Goal: Transaction & Acquisition: Purchase product/service

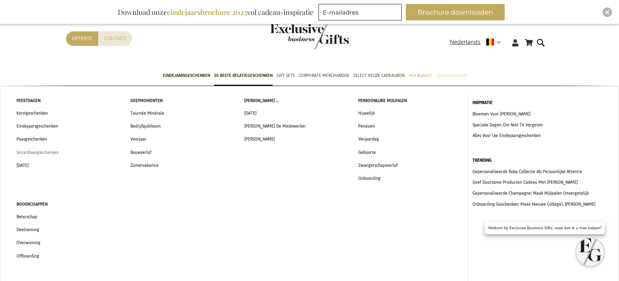
click at [40, 151] on span "Sinterklaasgeschenken" at bounding box center [37, 152] width 42 height 8
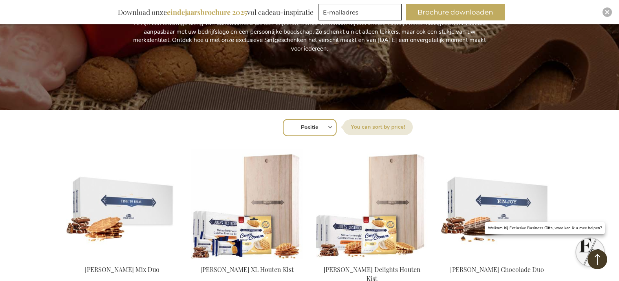
scroll to position [201, 0]
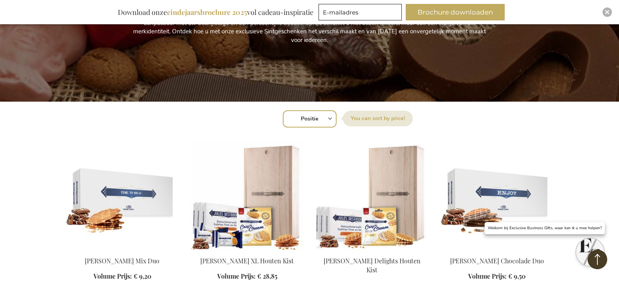
click at [318, 120] on select "Positie Best Sellers Meest bekeken Nieuw Biggest Saving Price: low to high Pric…" at bounding box center [310, 118] width 54 height 17
select select "price_asc"
click at [283, 110] on select "Positie Best Sellers Meest bekeken Nieuw Biggest Saving Price: low to high Pric…" at bounding box center [310, 118] width 54 height 17
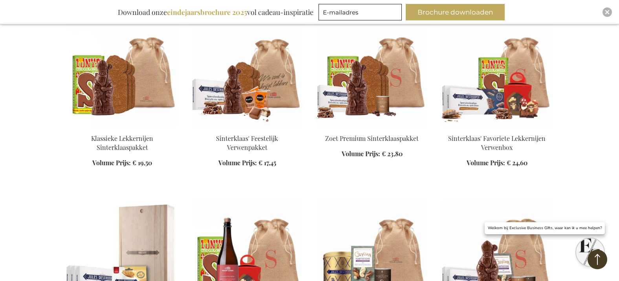
scroll to position [802, 0]
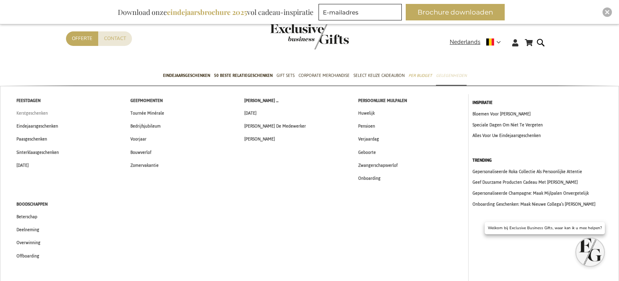
click at [30, 114] on span "Kerstgeschenken" at bounding box center [31, 113] width 31 height 8
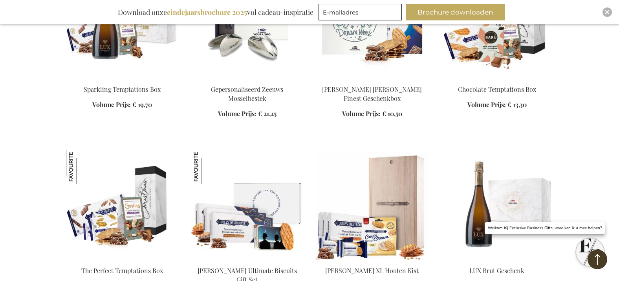
scroll to position [685, 0]
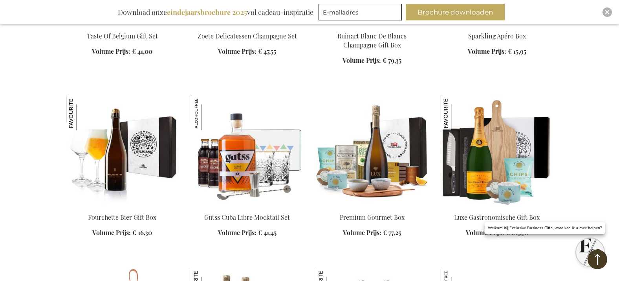
scroll to position [1903, 0]
